Goal: Book appointment/travel/reservation

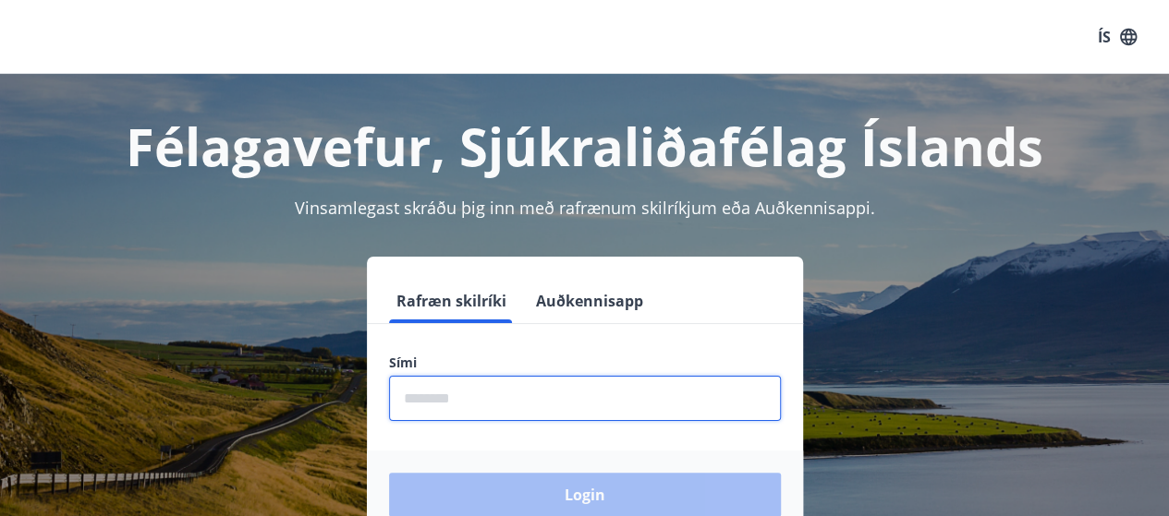
click at [510, 392] on input "phone" at bounding box center [585, 398] width 392 height 45
type input "********"
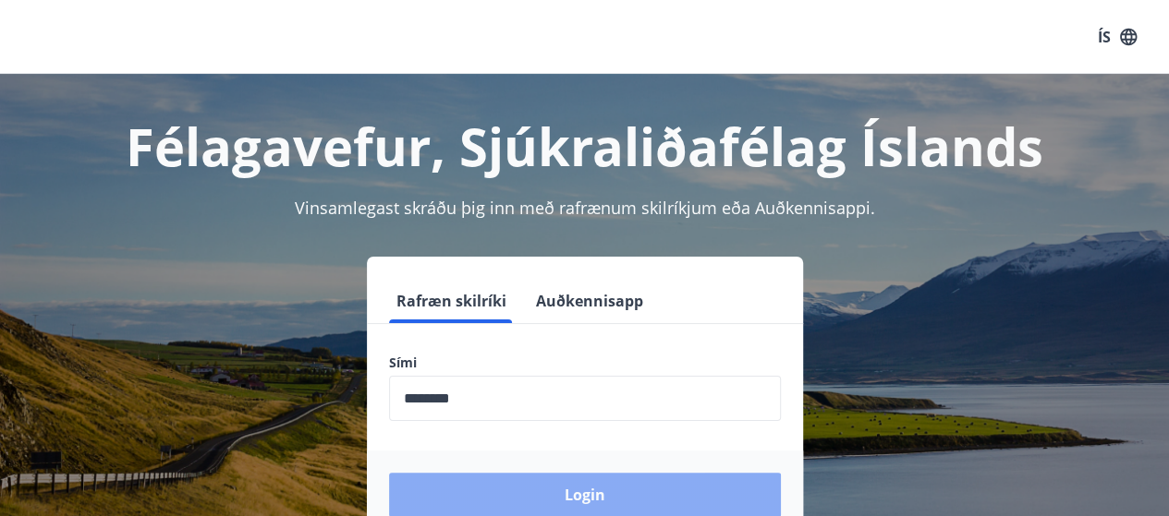
click at [542, 495] on button "Login" at bounding box center [585, 495] width 392 height 44
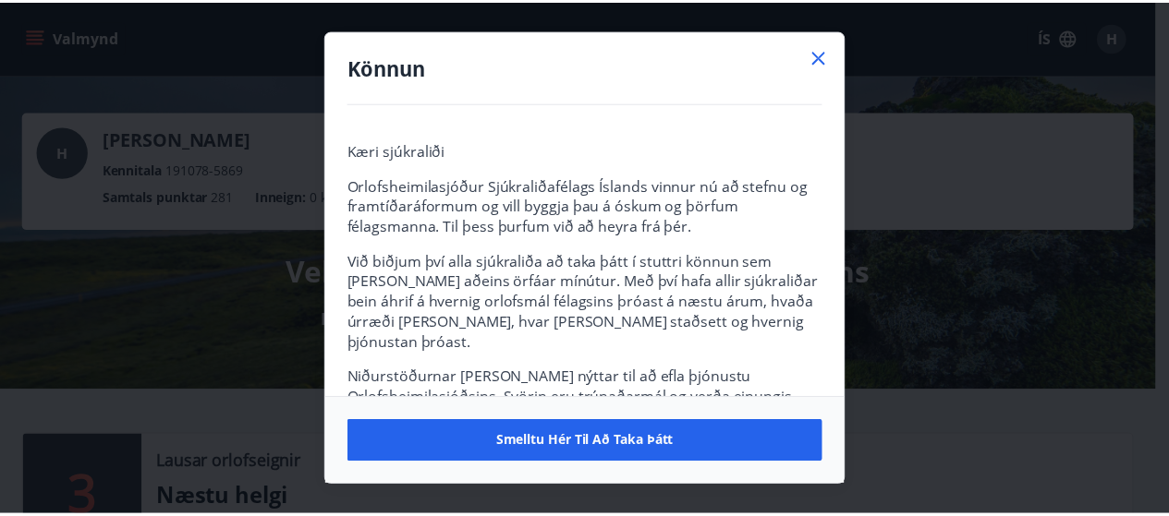
scroll to position [121, 0]
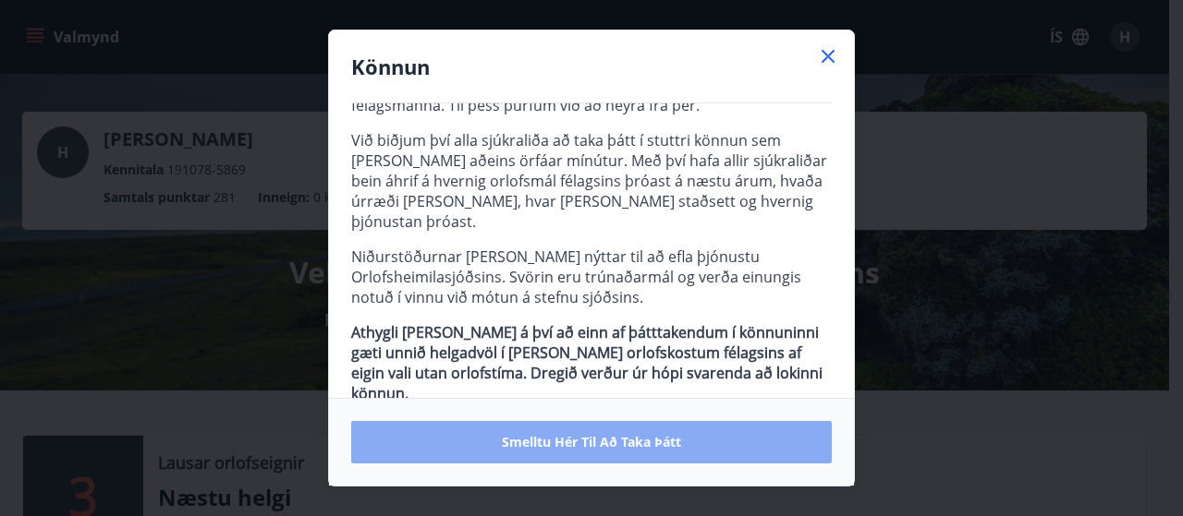
click at [569, 452] on button "Smelltu hér til að taka þátt" at bounding box center [591, 442] width 480 height 42
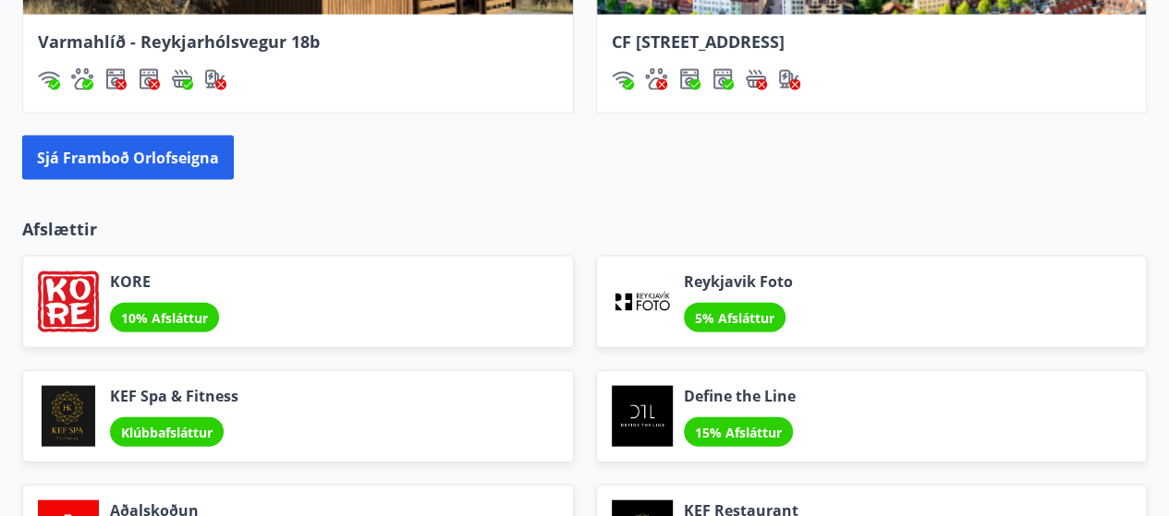
scroll to position [1921, 0]
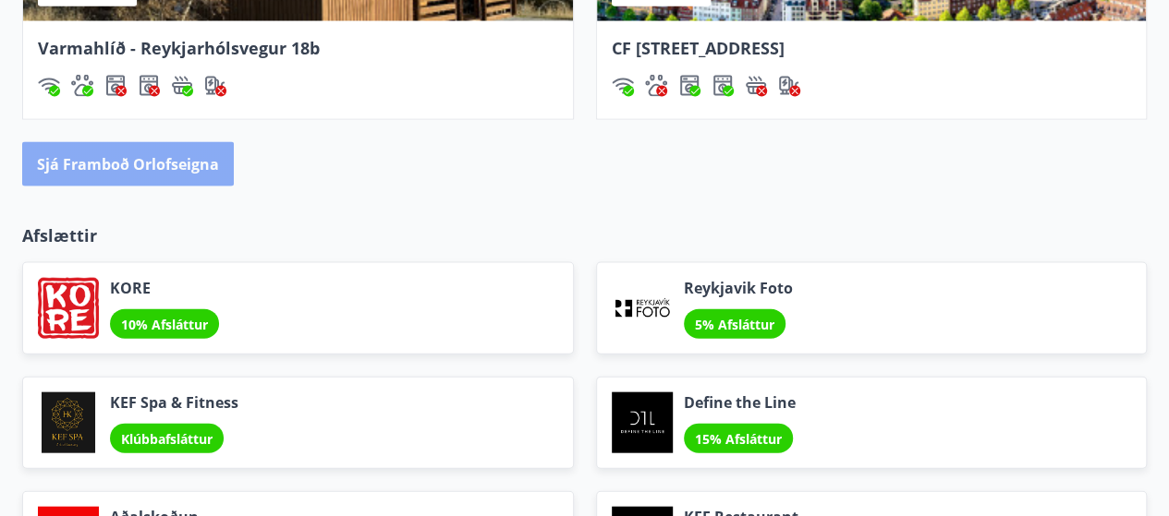
click at [140, 172] on button "Sjá framboð orlofseigna" at bounding box center [128, 164] width 212 height 44
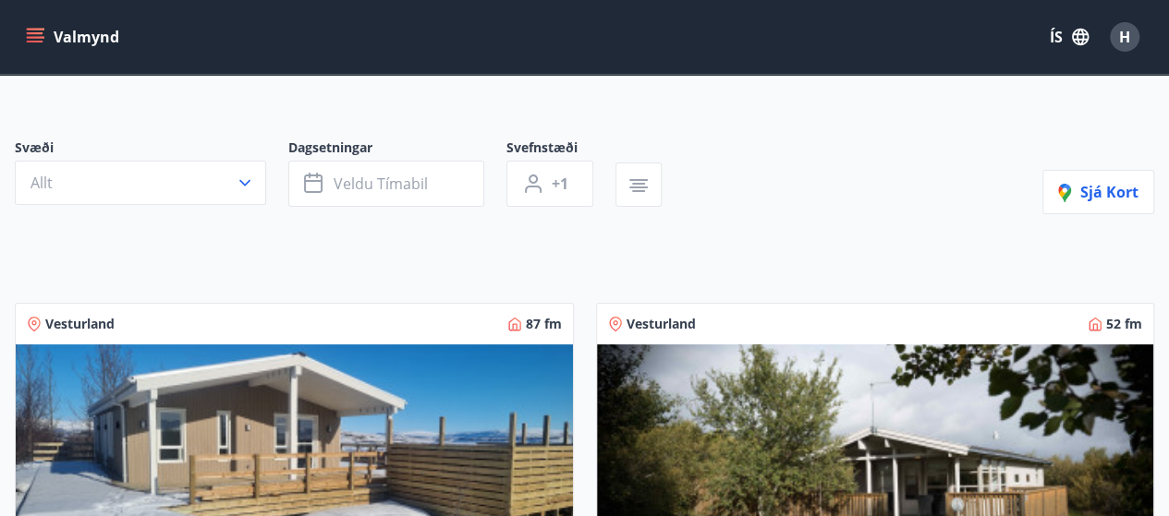
scroll to position [100, 0]
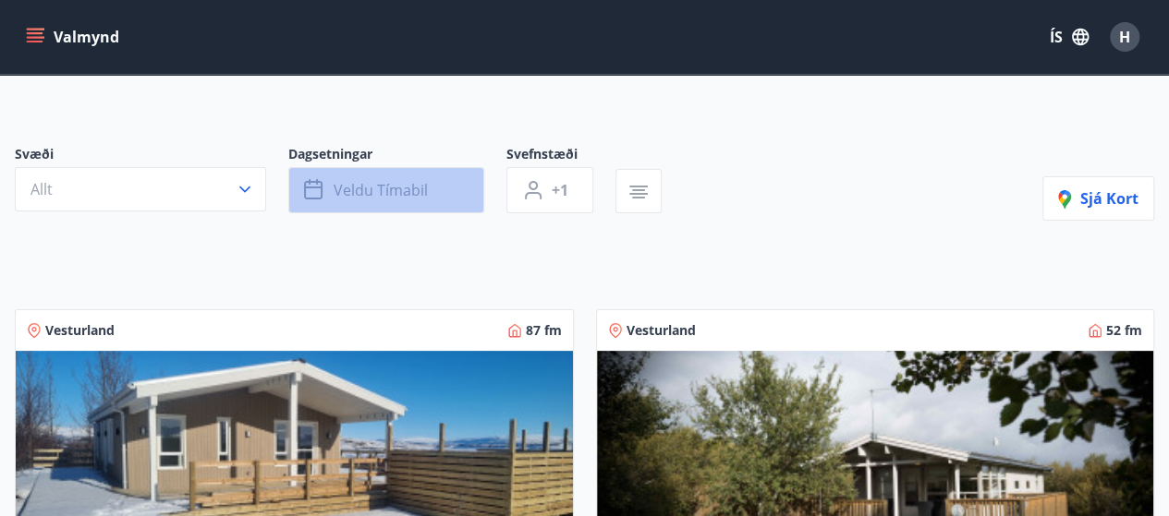
click at [301, 187] on button "Veldu tímabil" at bounding box center [386, 190] width 196 height 46
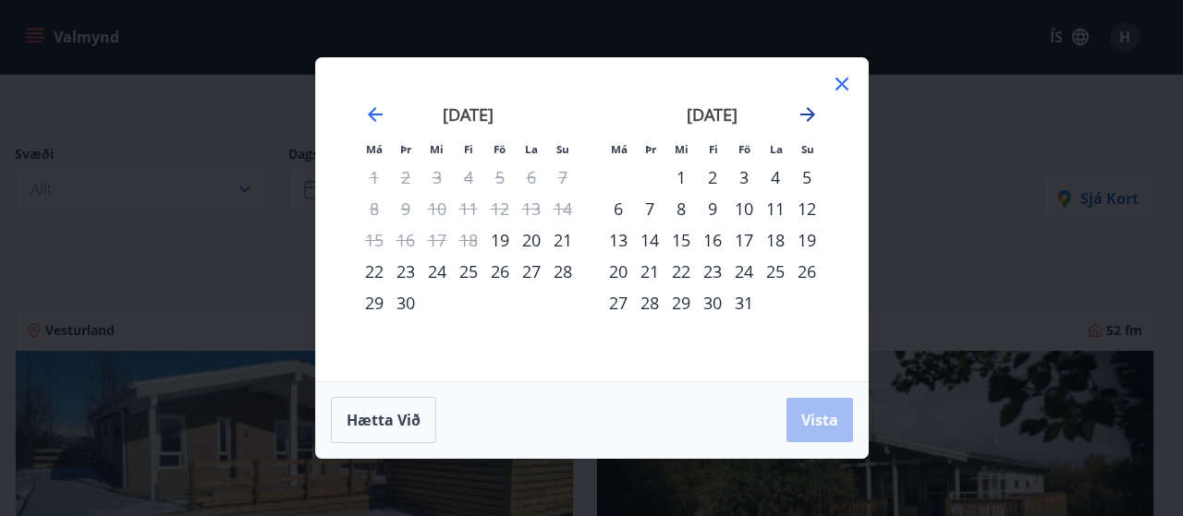
click at [803, 105] on icon "Move forward to switch to the next month." at bounding box center [807, 114] width 22 height 22
click at [498, 304] on div "31" at bounding box center [499, 302] width 31 height 31
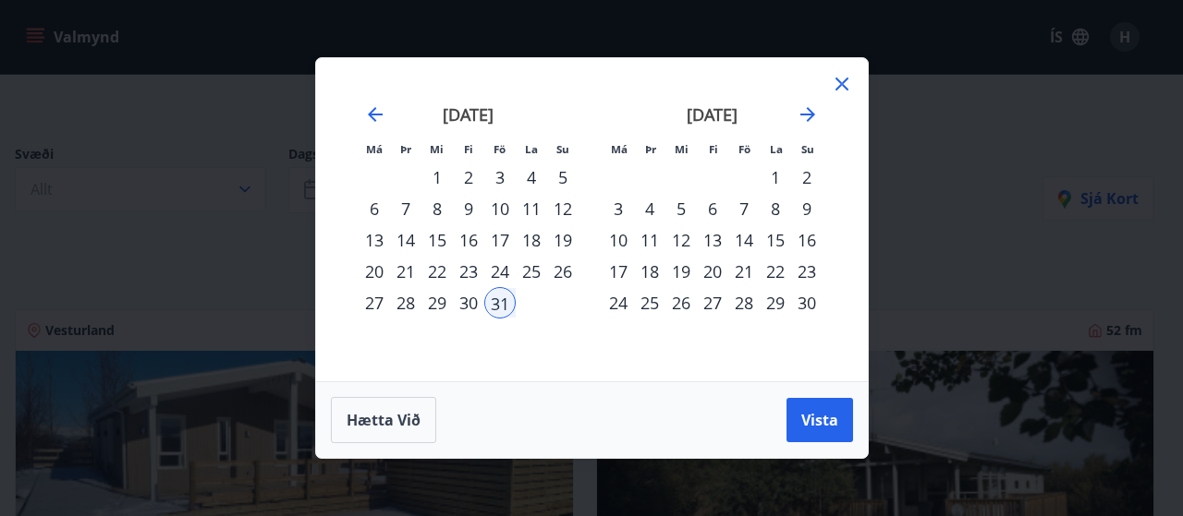
click at [615, 212] on div "3" at bounding box center [617, 208] width 31 height 31
click at [820, 413] on span "Vista" at bounding box center [819, 420] width 37 height 20
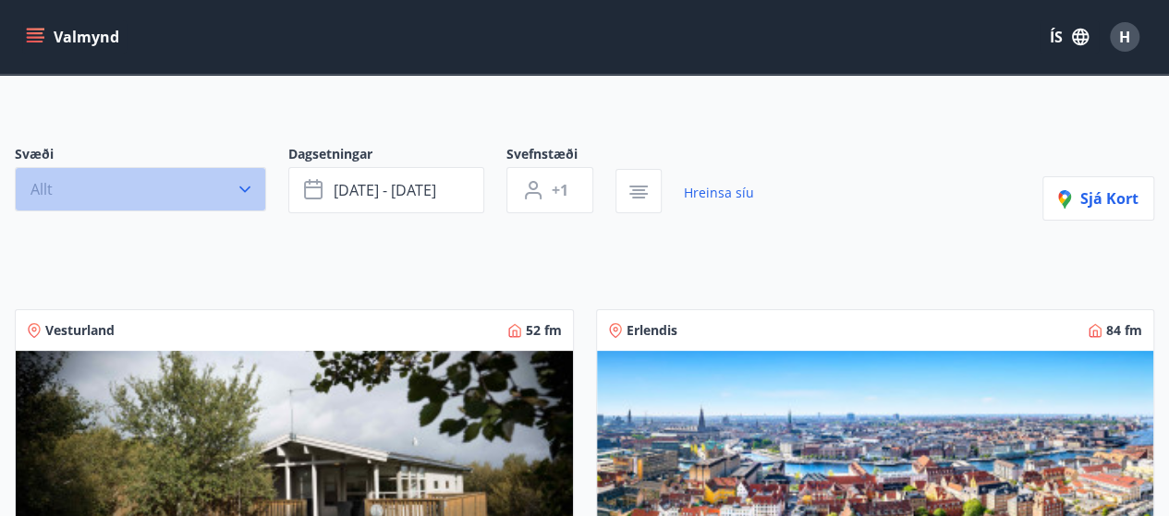
click at [238, 188] on icon "button" at bounding box center [245, 189] width 18 height 18
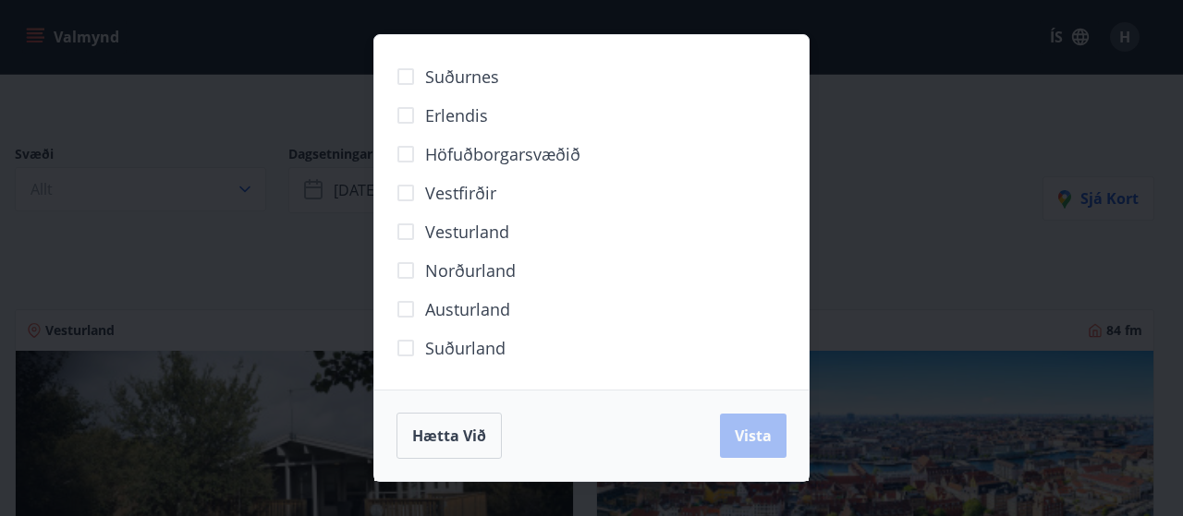
click at [205, 236] on div "Suðurnes Erlendis Höfuðborgarsvæðið Vestfirðir Vesturland Norðurland Austurland…" at bounding box center [591, 258] width 1183 height 516
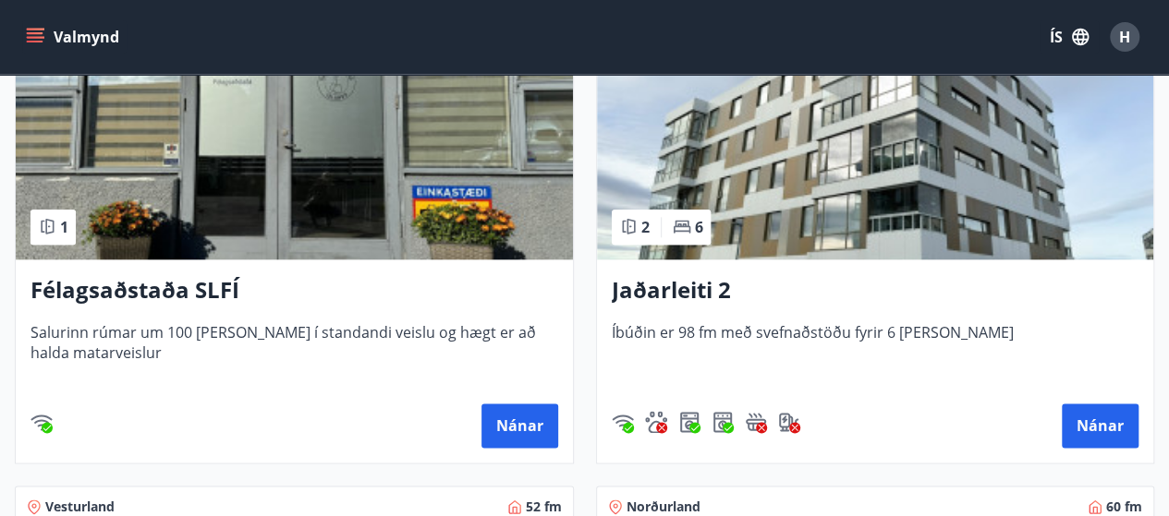
scroll to position [928, 0]
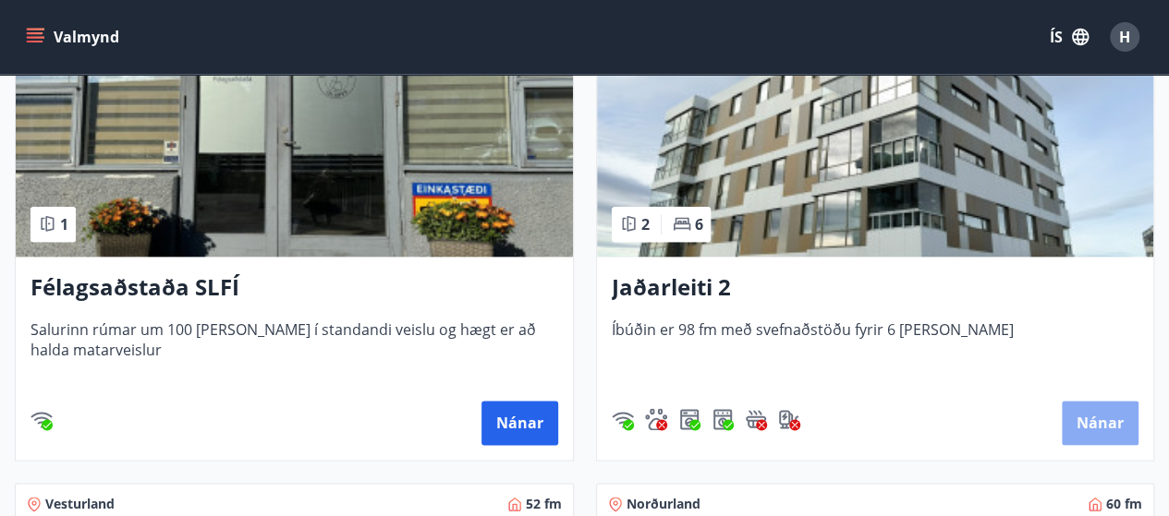
click at [1105, 419] on button "Nánar" at bounding box center [1100, 423] width 77 height 44
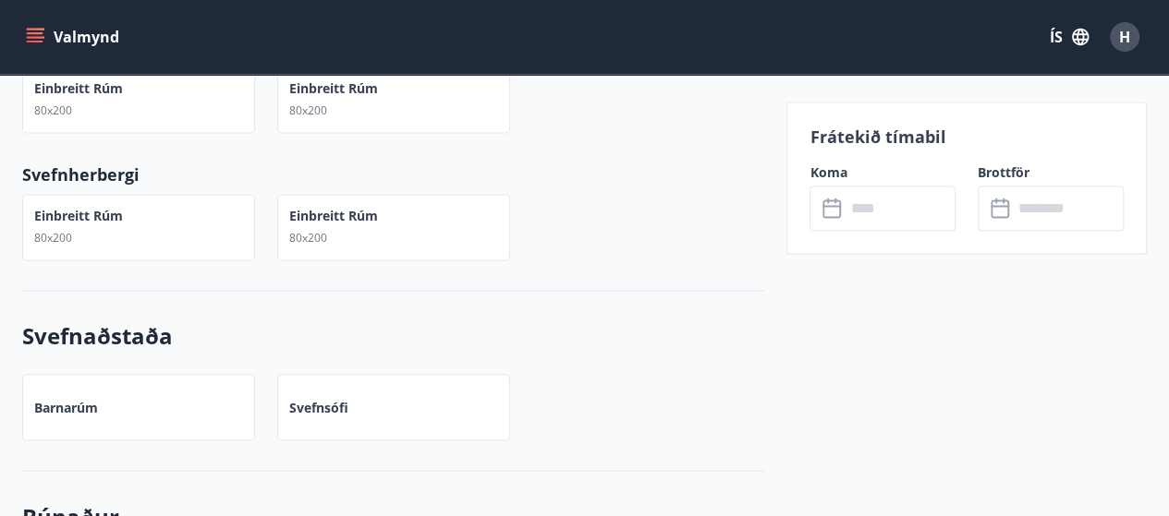
scroll to position [1319, 0]
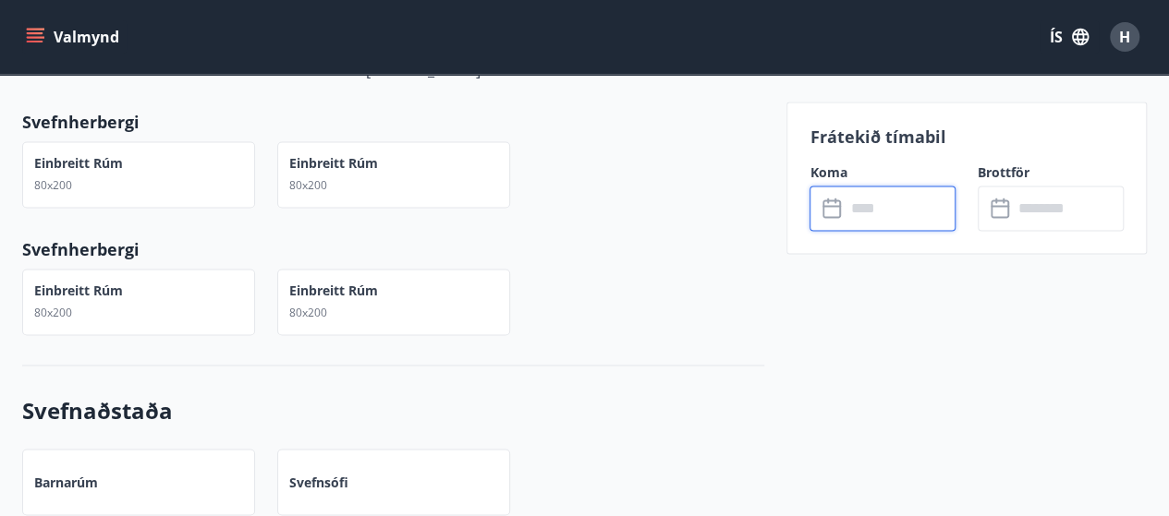
click at [894, 210] on input "text" at bounding box center [899, 208] width 111 height 45
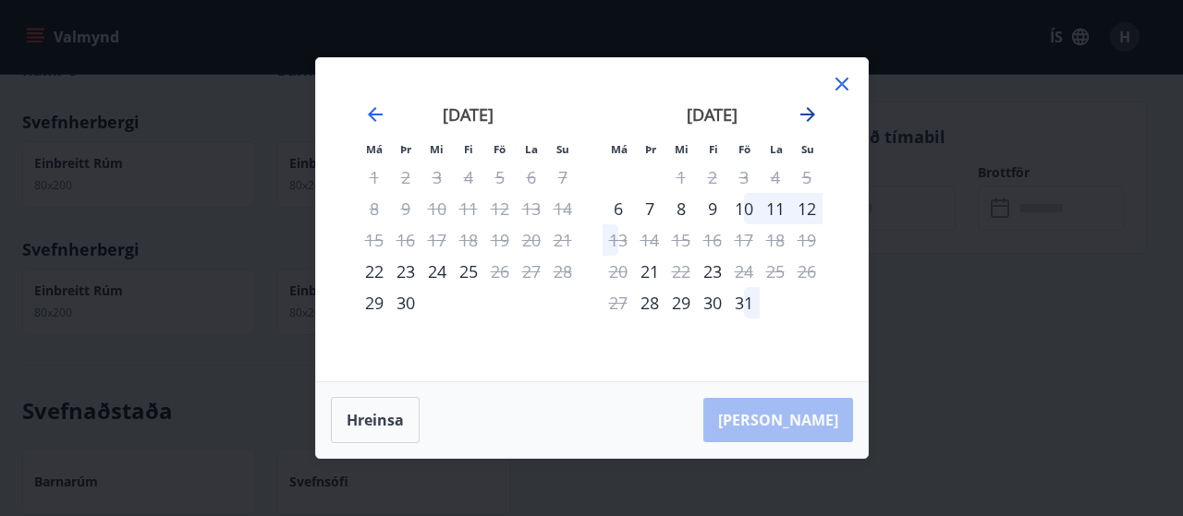
click at [801, 108] on icon "Move forward to switch to the next month." at bounding box center [807, 114] width 22 height 22
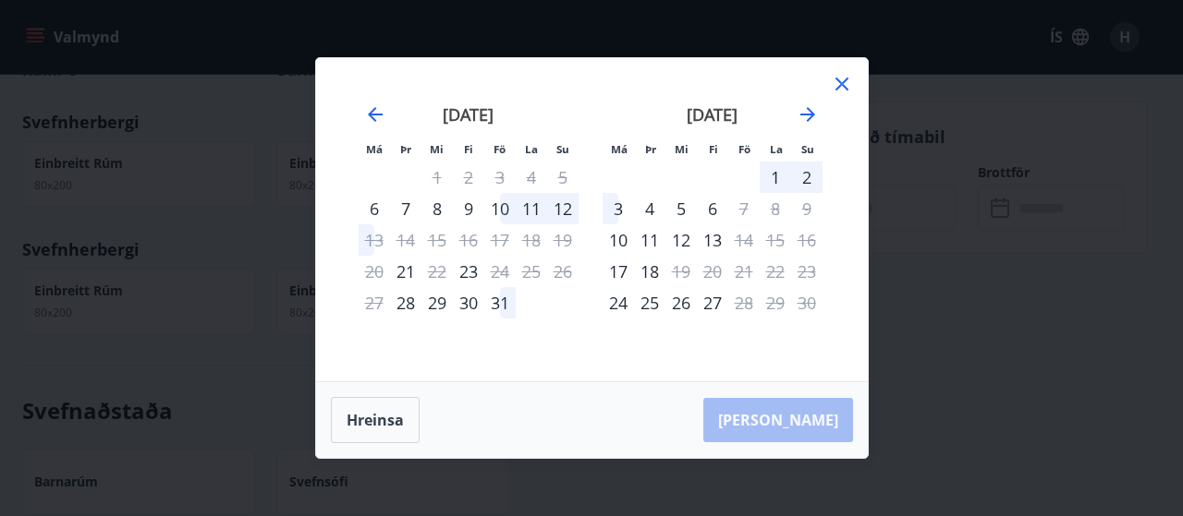
click at [495, 308] on div "31" at bounding box center [499, 302] width 31 height 31
click at [623, 210] on div "3" at bounding box center [617, 208] width 31 height 31
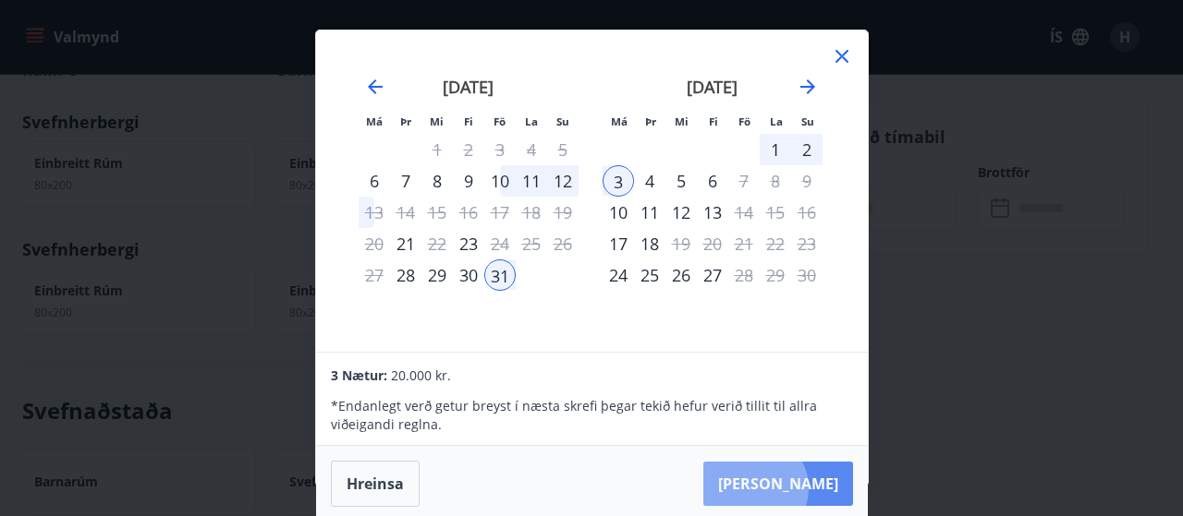
click at [810, 488] on button "Taka Frá" at bounding box center [778, 484] width 150 height 44
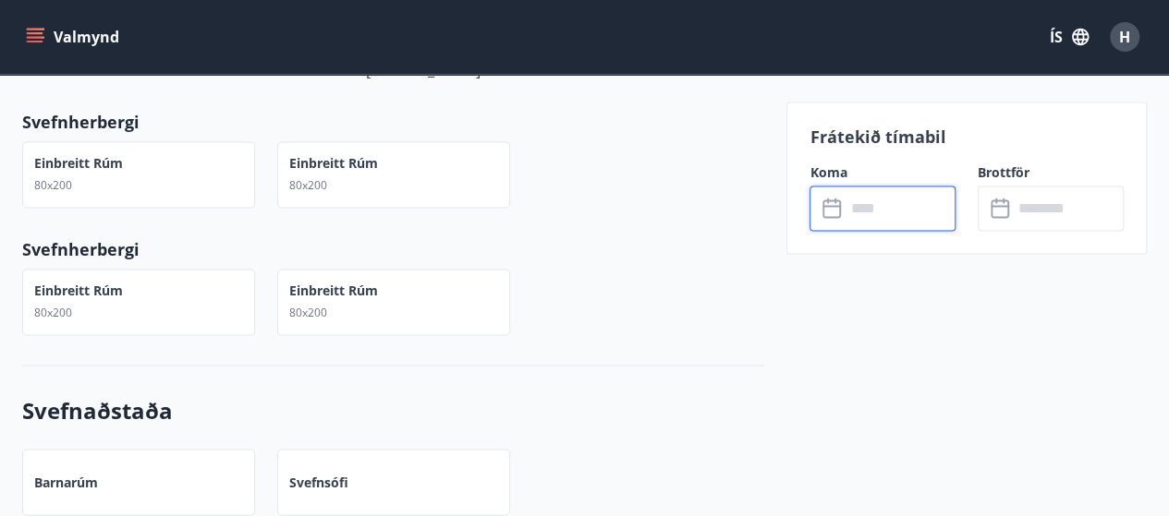
type input "******"
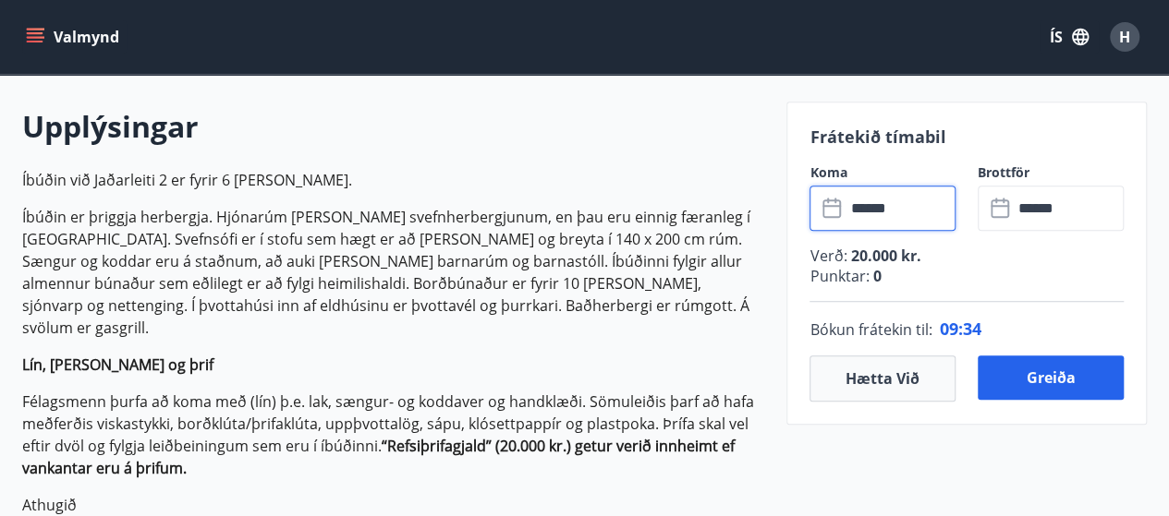
scroll to position [516, 0]
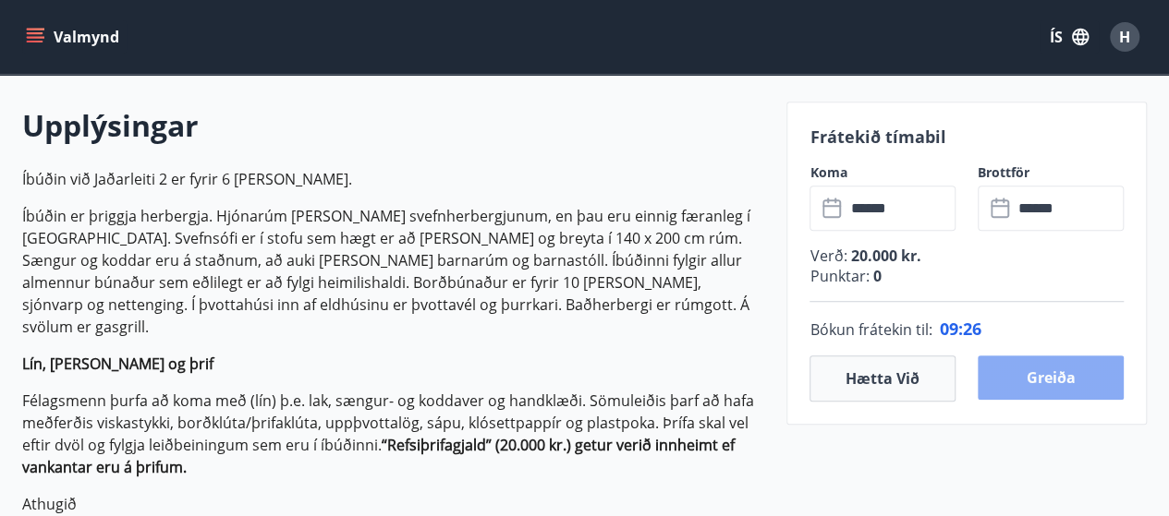
click at [1042, 387] on button "Greiða" at bounding box center [1050, 378] width 146 height 44
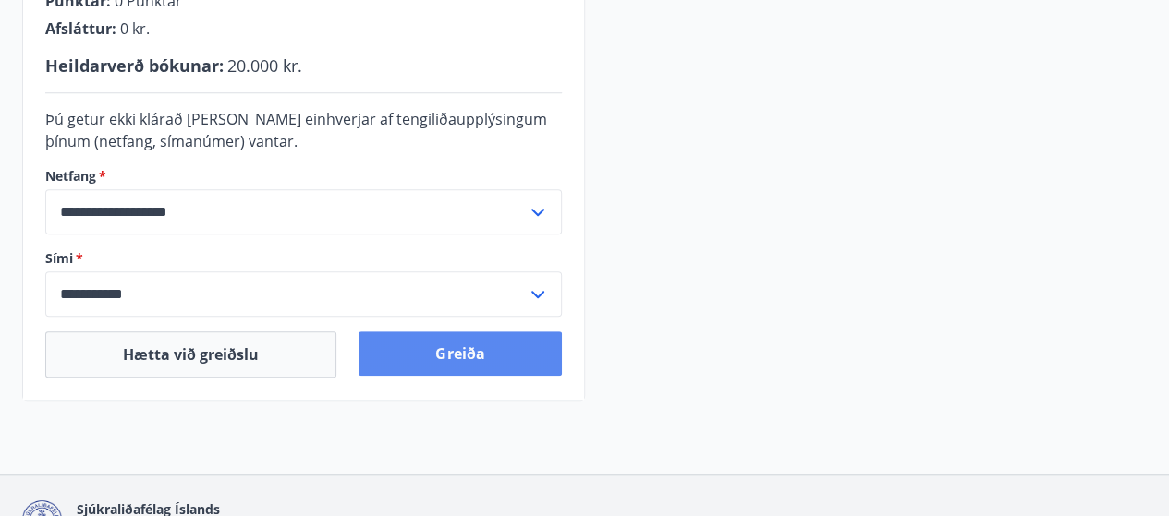
scroll to position [570, 0]
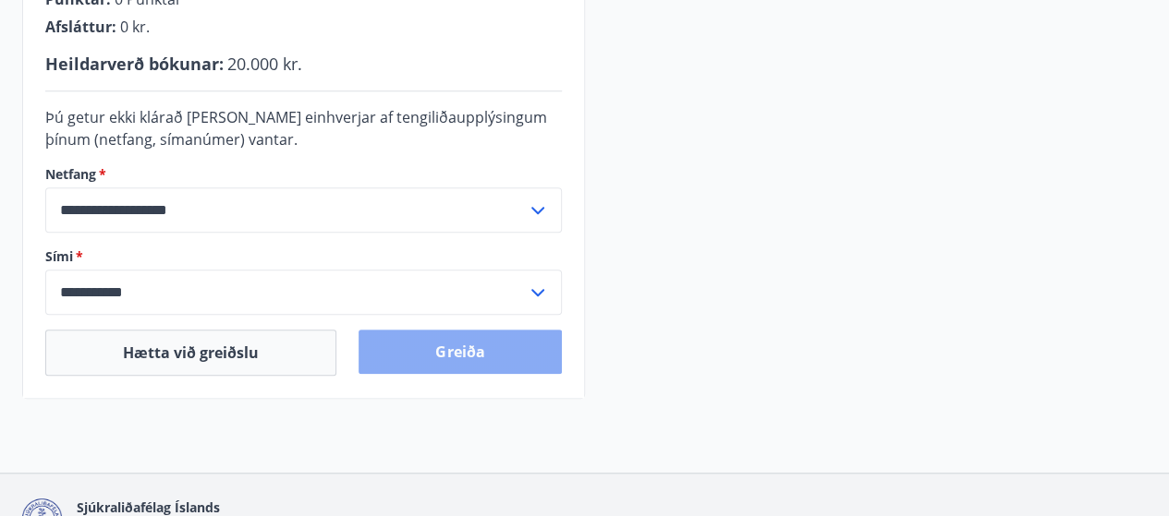
click at [486, 350] on button "Greiða" at bounding box center [459, 352] width 202 height 44
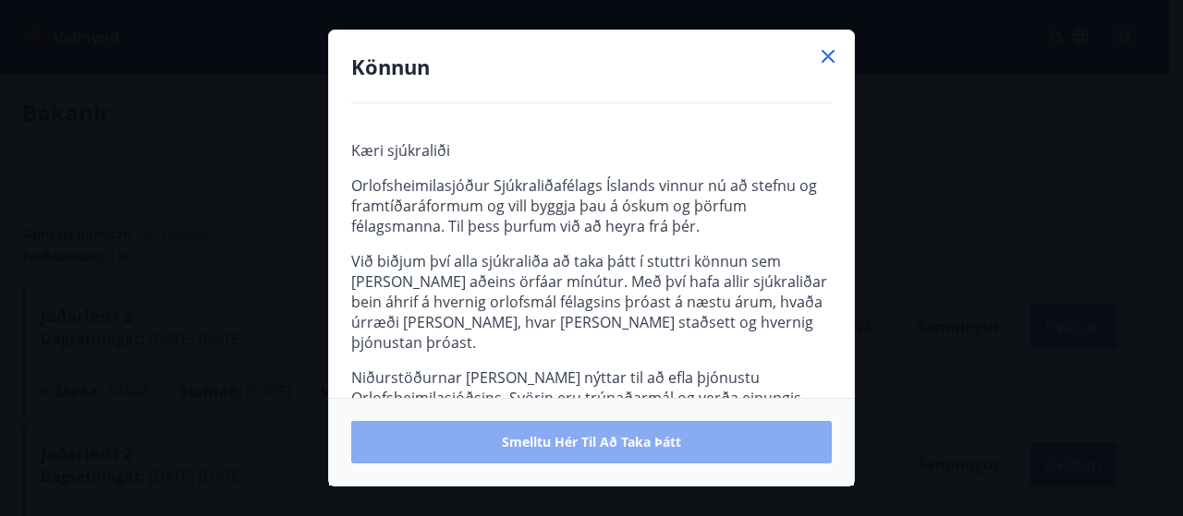
click at [594, 441] on span "Smelltu hér til að taka þátt" at bounding box center [591, 442] width 179 height 18
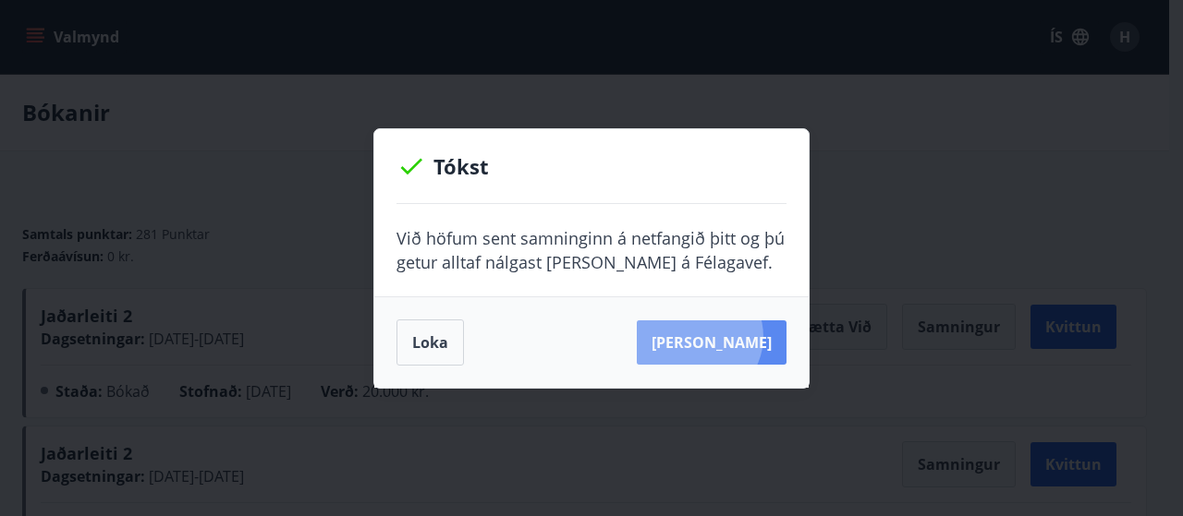
click at [725, 336] on button "[PERSON_NAME]" at bounding box center [712, 343] width 150 height 44
